Goal: Find specific page/section: Find specific page/section

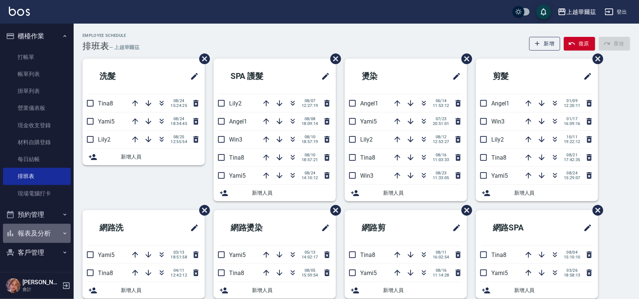
click at [46, 238] on button "報表及分析" at bounding box center [37, 233] width 68 height 19
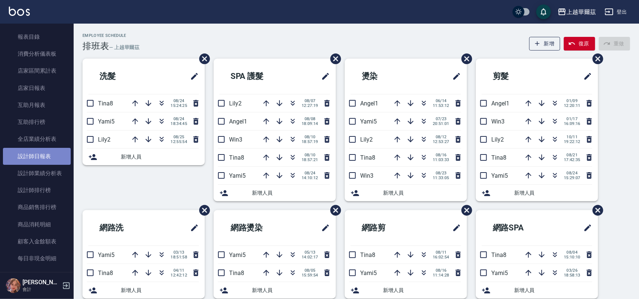
click at [38, 152] on link "設計師日報表" at bounding box center [37, 156] width 68 height 17
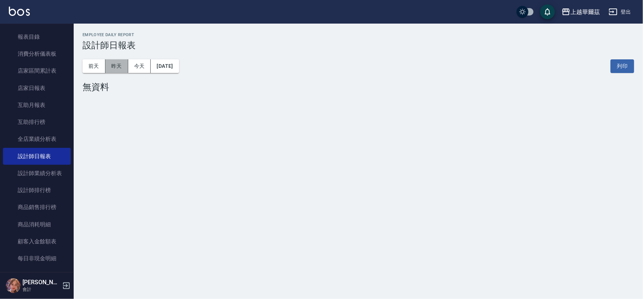
click at [113, 64] on button "昨天" at bounding box center [116, 66] width 23 height 14
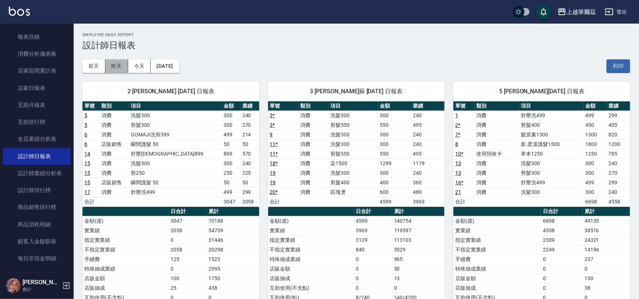
click at [122, 66] on button "昨天" at bounding box center [116, 66] width 23 height 14
click at [119, 70] on button "昨天" at bounding box center [116, 66] width 23 height 14
click at [89, 70] on button "前天" at bounding box center [94, 66] width 23 height 14
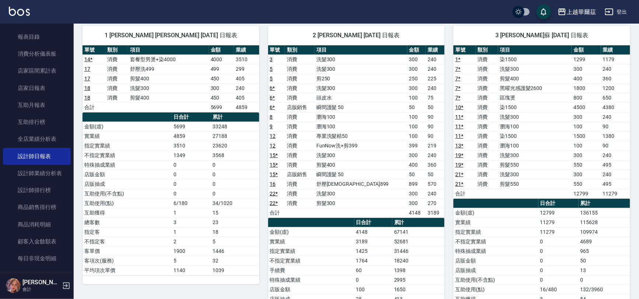
scroll to position [34, 0]
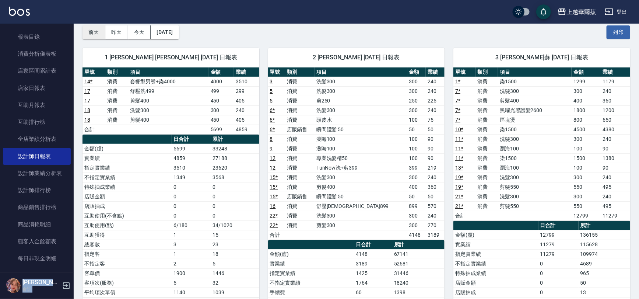
drag, startPoint x: 74, startPoint y: 150, endPoint x: 88, endPoint y: 31, distance: 119.5
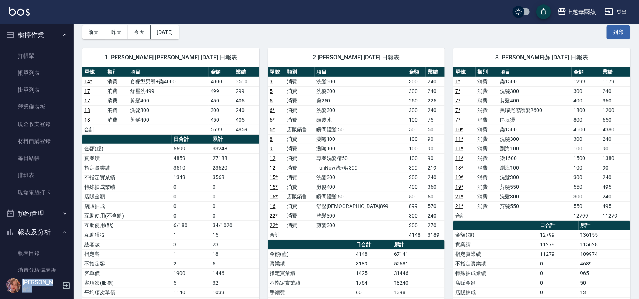
scroll to position [0, 0]
click at [34, 234] on button "報表及分析" at bounding box center [37, 233] width 68 height 19
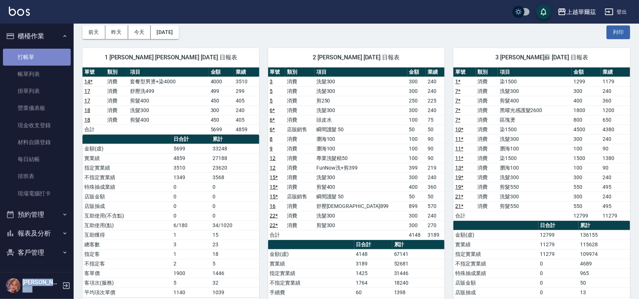
click at [53, 56] on link "打帳單" at bounding box center [37, 57] width 68 height 17
